Goal: Information Seeking & Learning: Check status

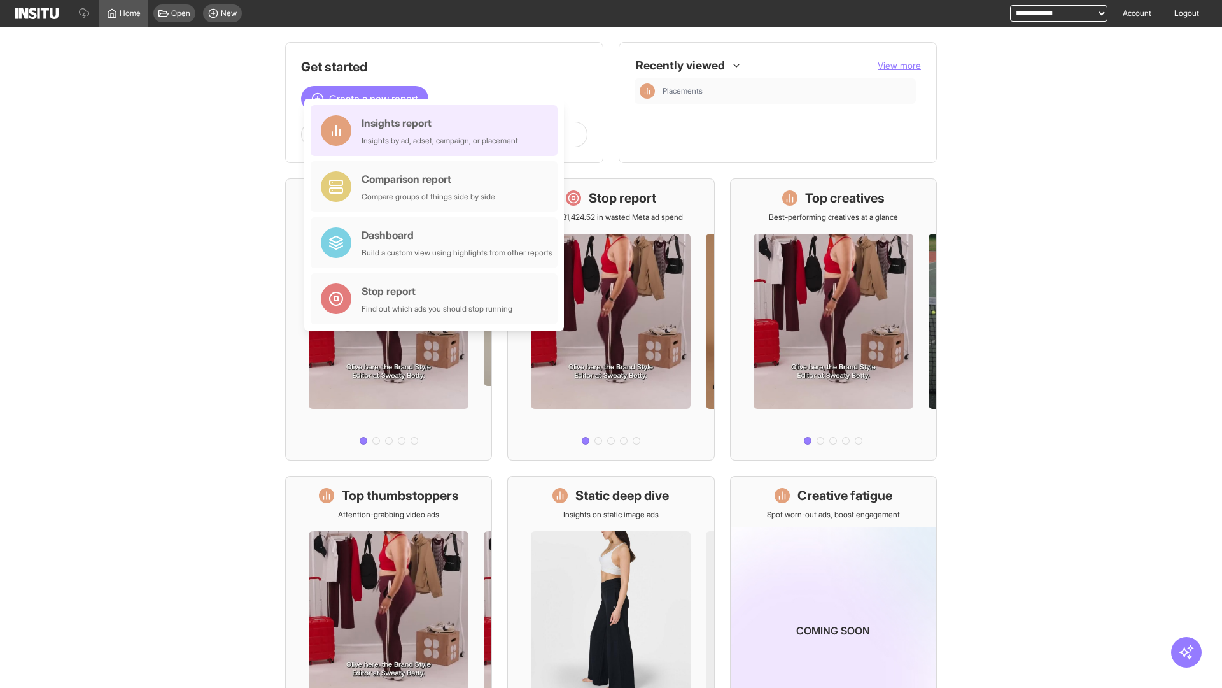
click at [437, 131] on div "Insights report Insights by ad, adset, campaign, or placement" at bounding box center [440, 130] width 157 height 31
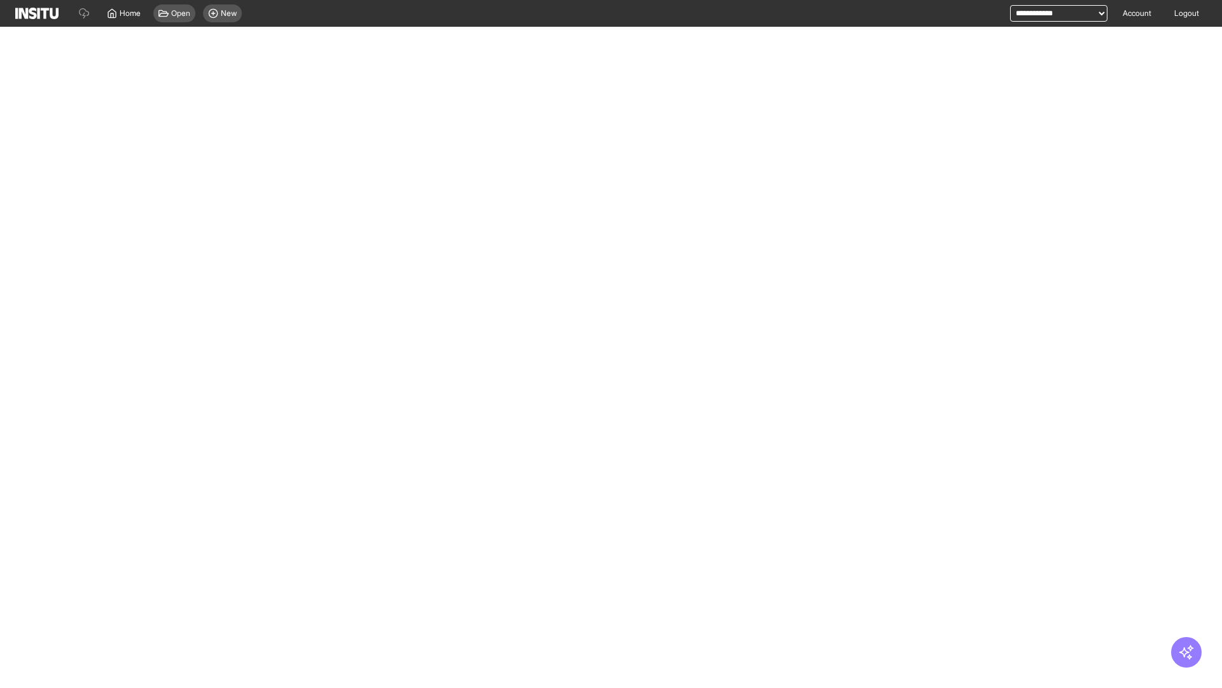
select select "**"
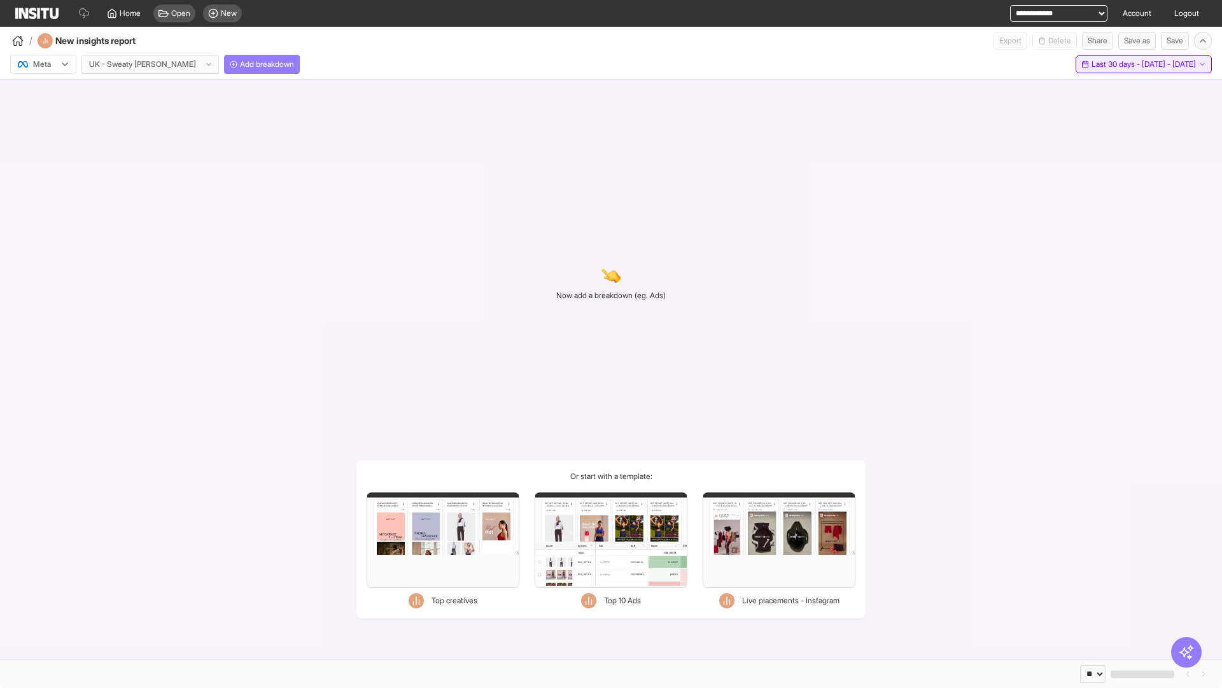
click at [1118, 64] on span "Last 30 days - [DATE] - [DATE]" at bounding box center [1144, 64] width 104 height 10
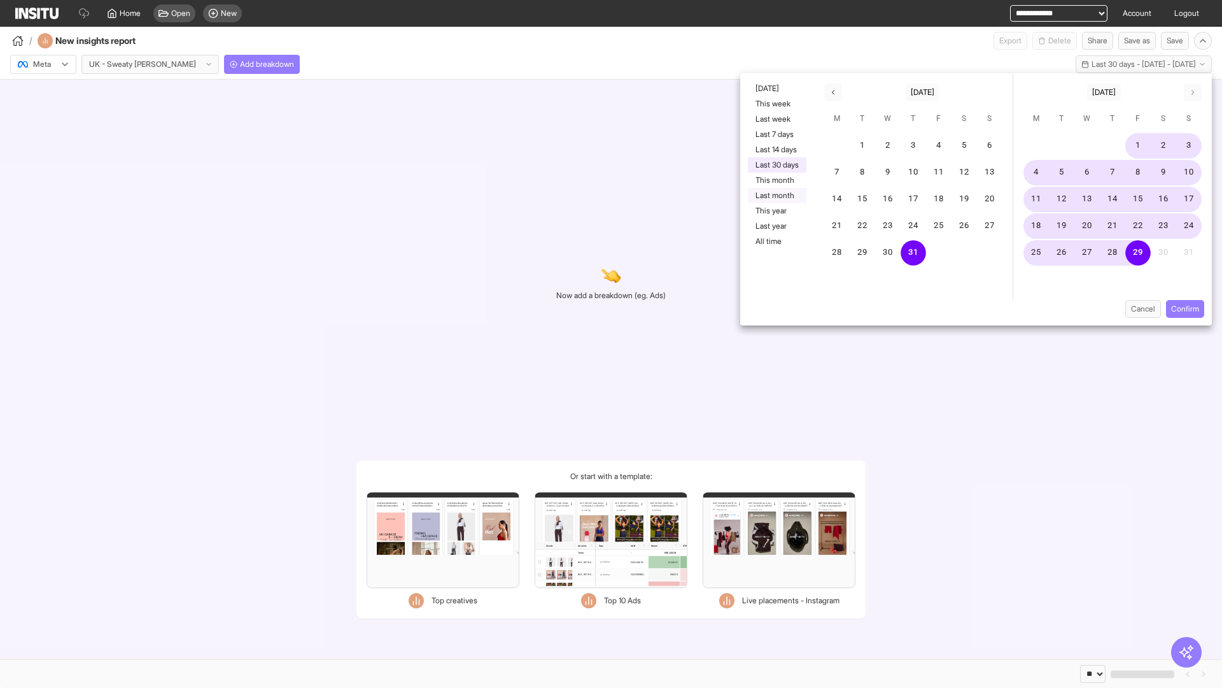
click at [776, 195] on button "Last month" at bounding box center [777, 195] width 59 height 15
